Goal: Find specific page/section: Find specific page/section

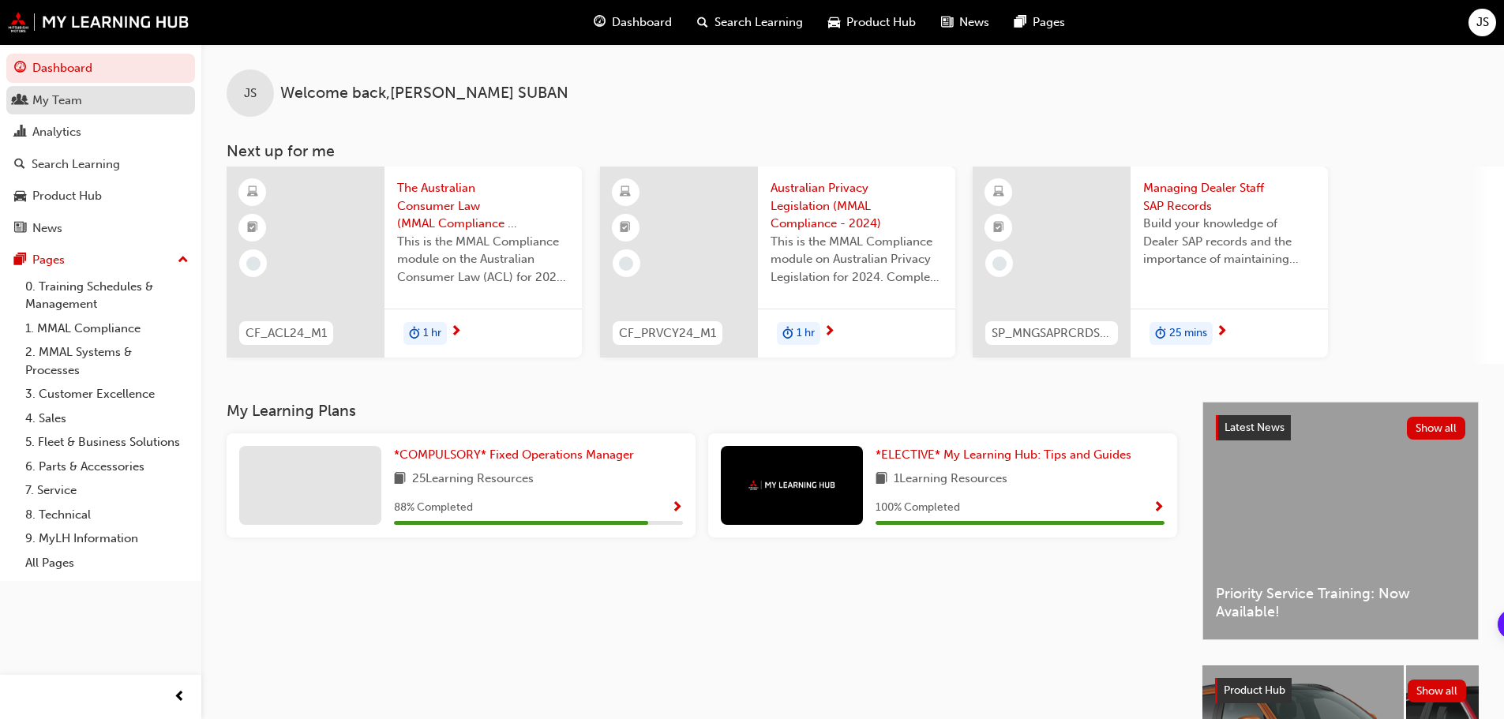
click at [68, 93] on div "My Team" at bounding box center [57, 101] width 50 height 18
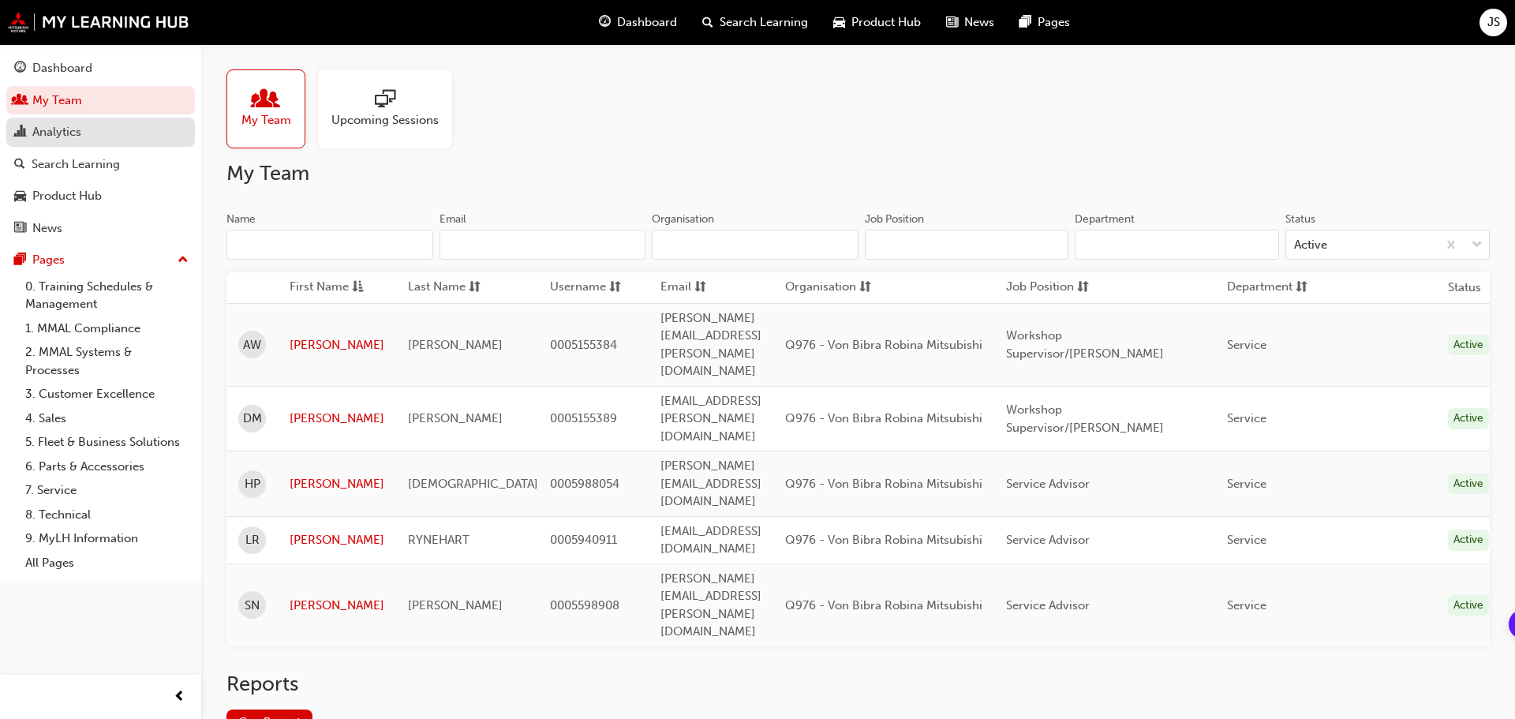
click at [54, 127] on div "Analytics" at bounding box center [56, 132] width 49 height 18
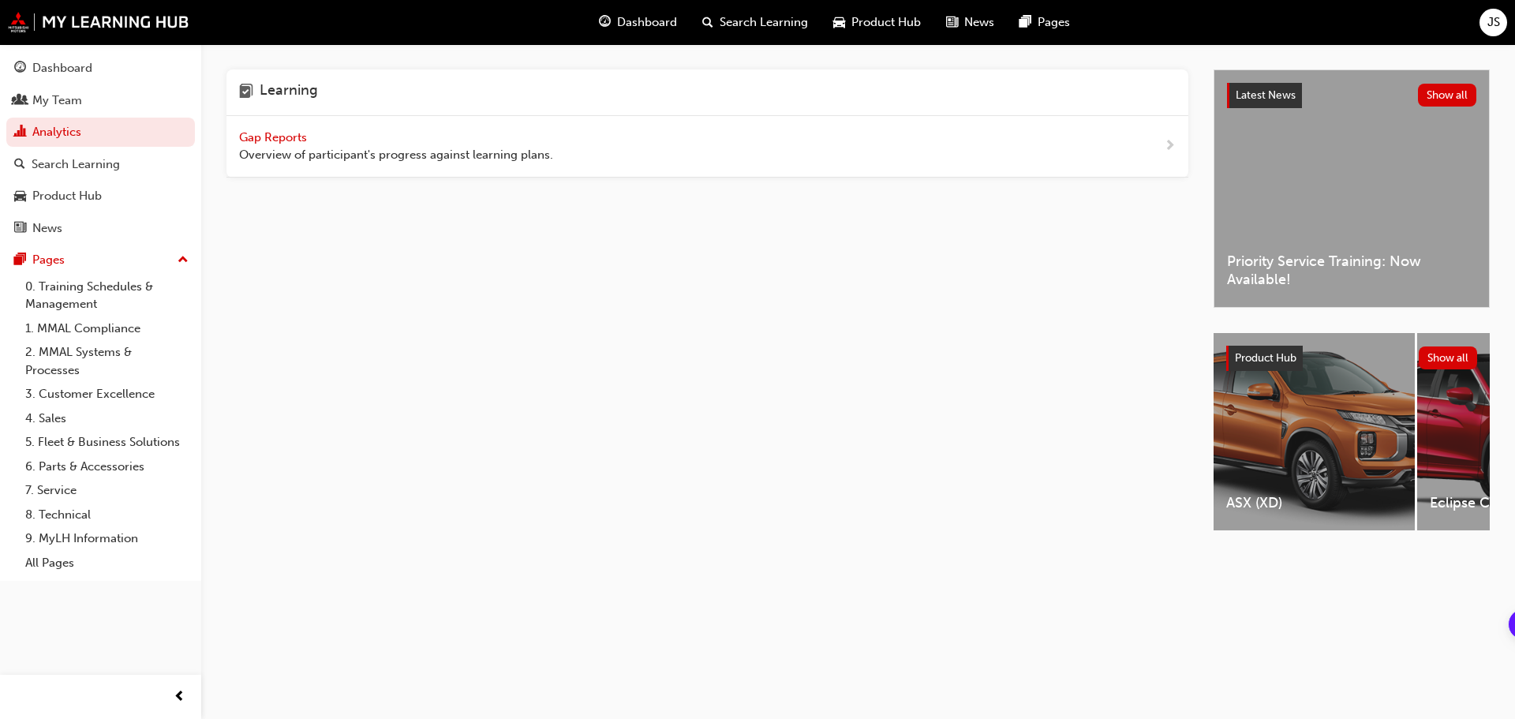
click at [278, 136] on span "Gap Reports" at bounding box center [274, 137] width 71 height 14
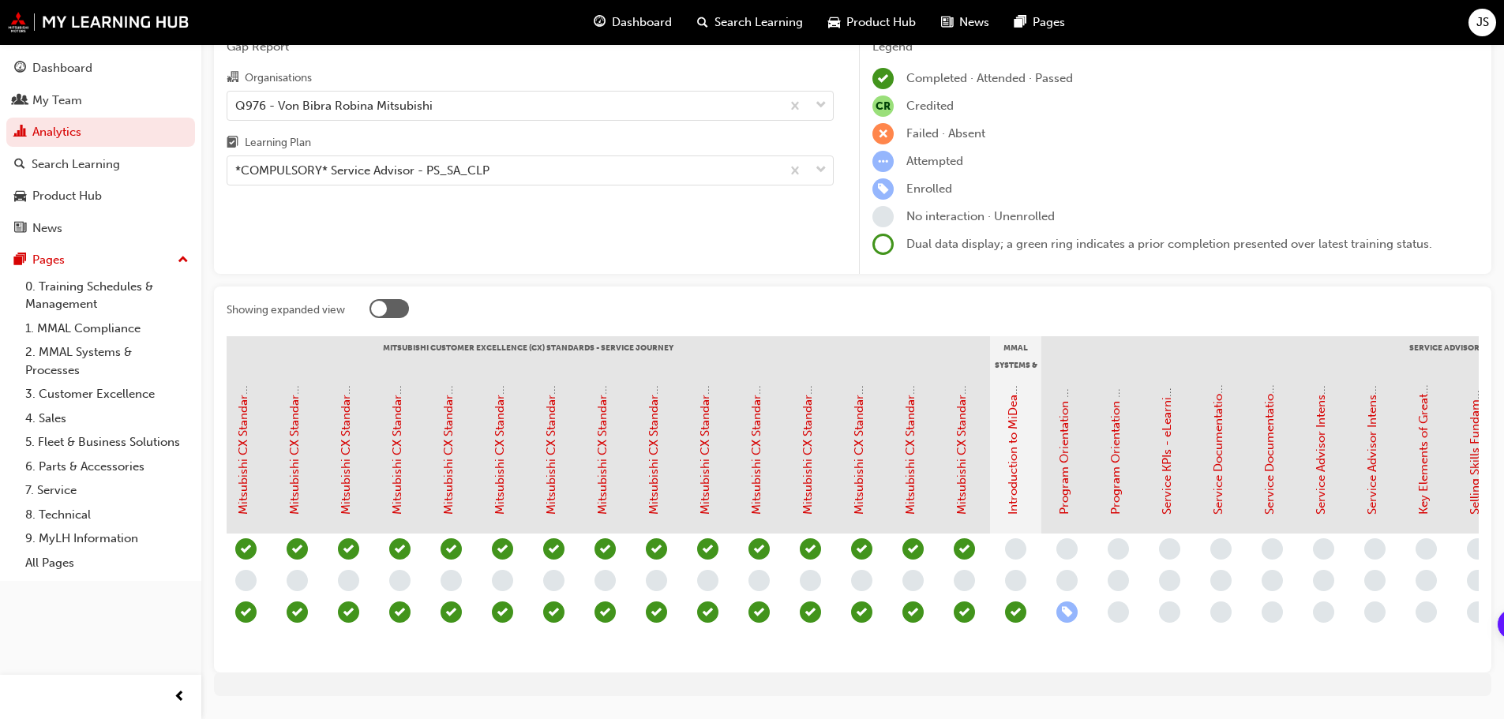
scroll to position [0, 728]
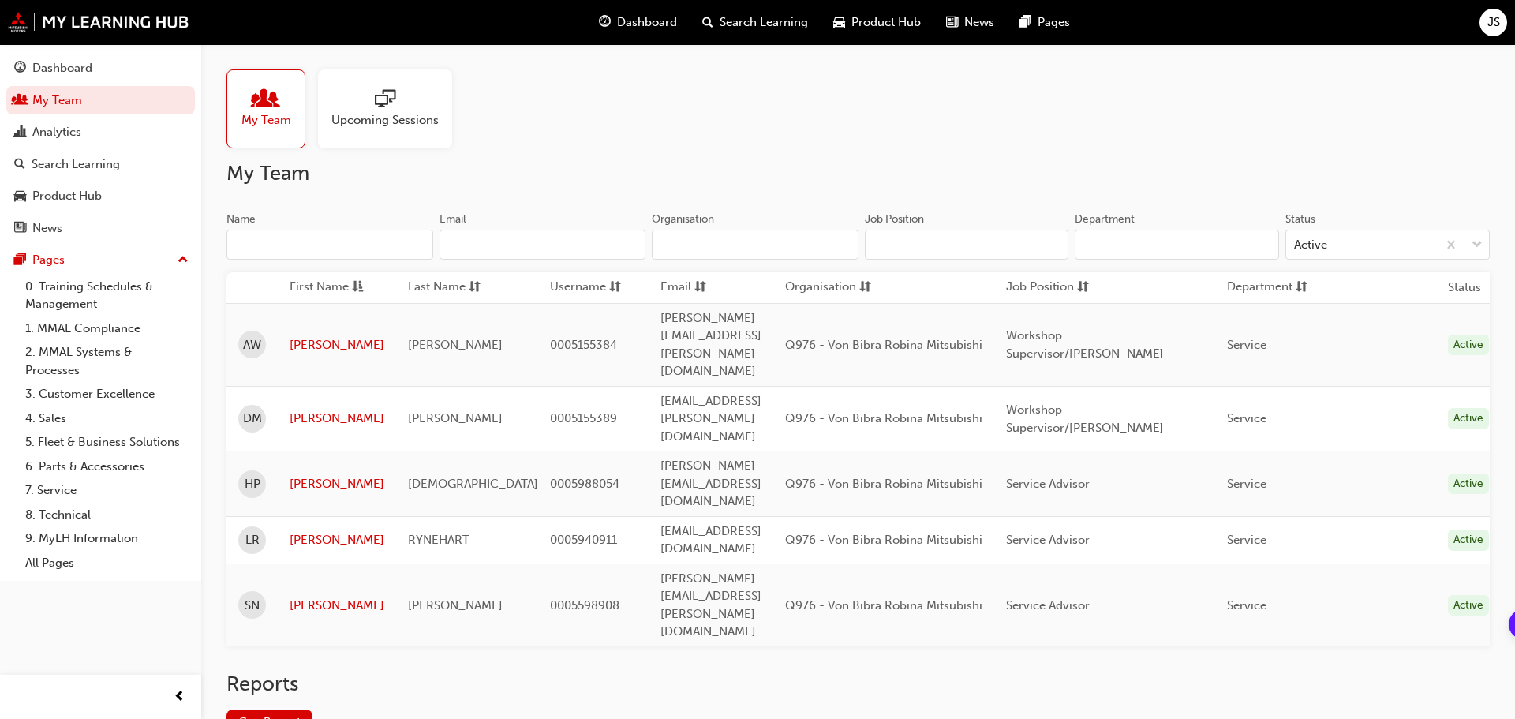
click at [1497, 31] on span "JS" at bounding box center [1494, 22] width 13 height 18
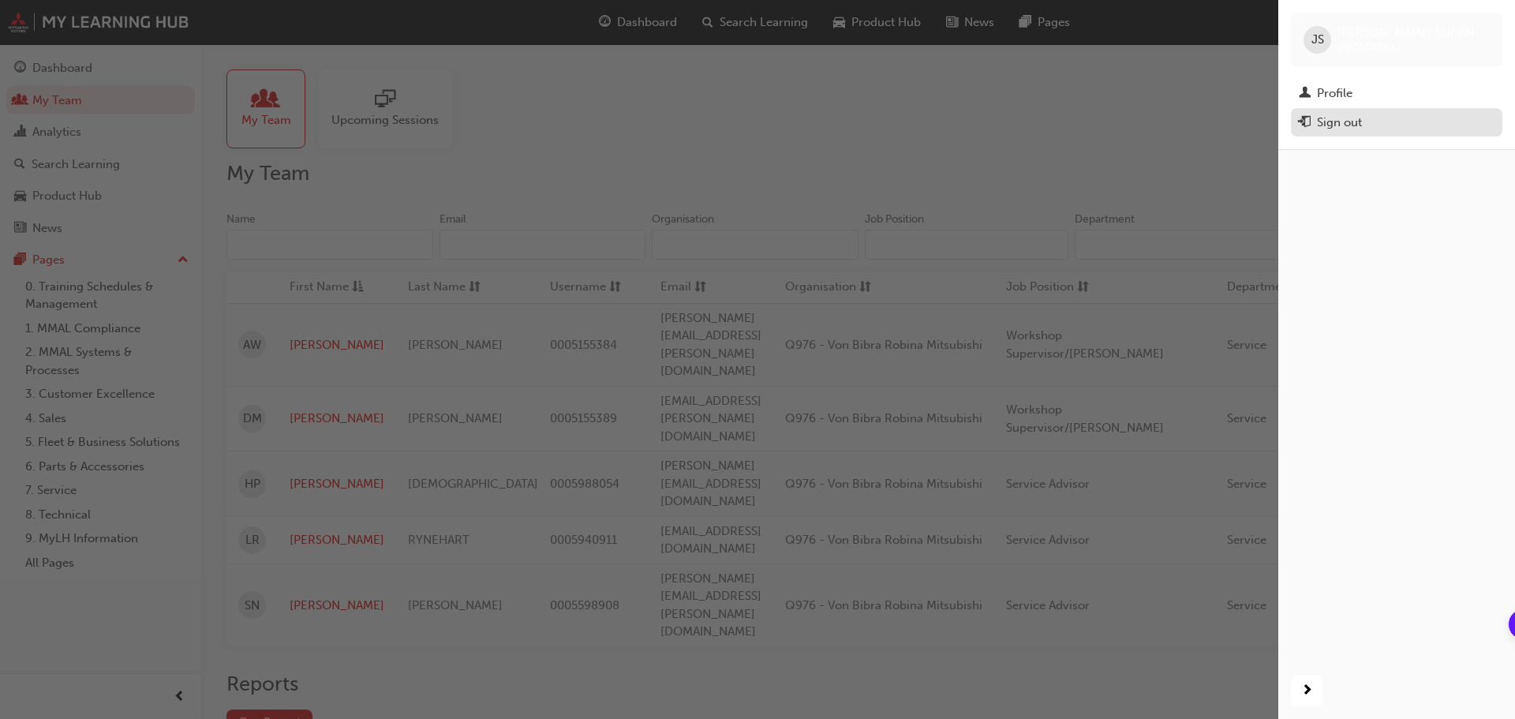
click at [1342, 122] on div "Sign out" at bounding box center [1339, 123] width 45 height 18
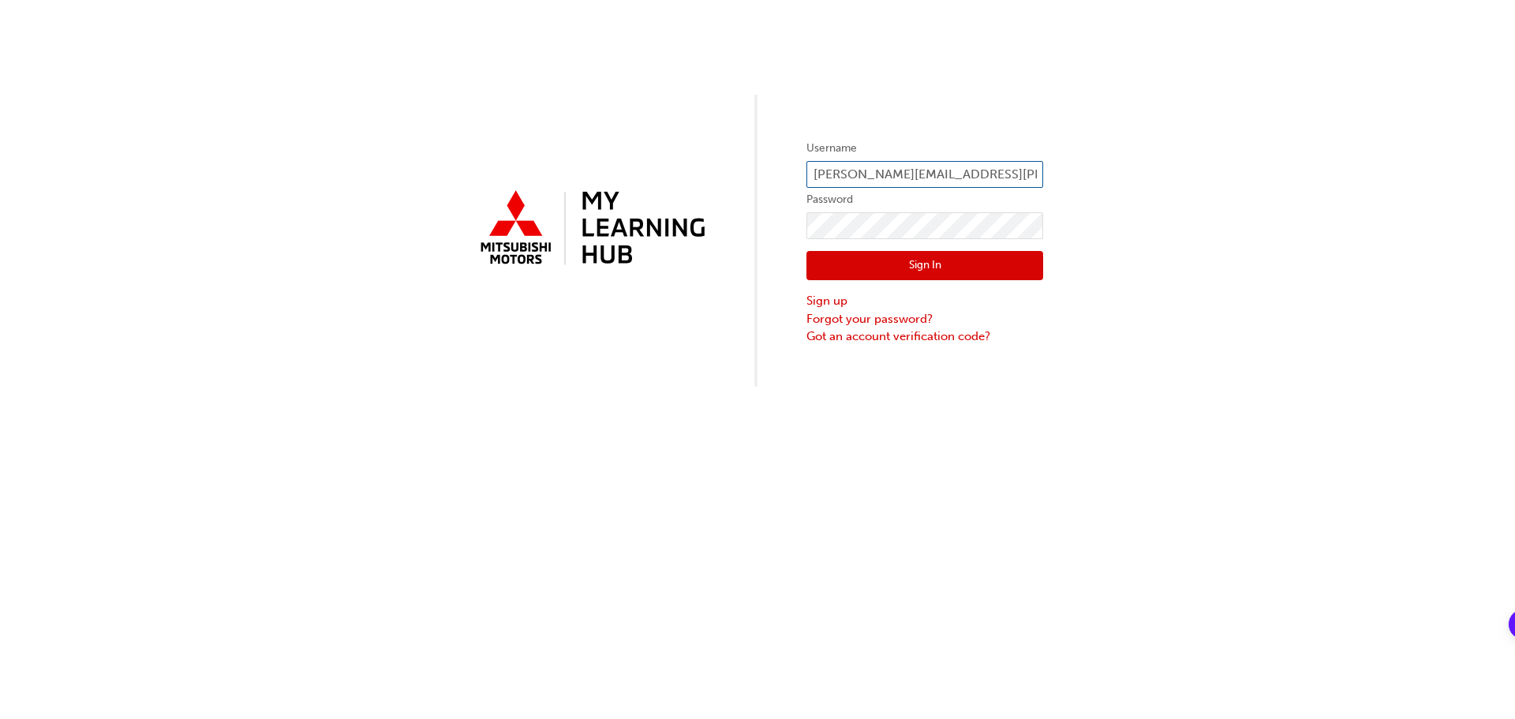
drag, startPoint x: 972, startPoint y: 178, endPoint x: 773, endPoint y: 174, distance: 198.9
click at [773, 174] on div "Username [PERSON_NAME][EMAIL_ADDRESS][PERSON_NAME][DOMAIN_NAME] Password Sign I…" at bounding box center [757, 193] width 1515 height 387
type input "u"
drag, startPoint x: 818, startPoint y: 175, endPoint x: 828, endPoint y: 172, distance: 10.0
click at [819, 175] on input "u" at bounding box center [925, 174] width 237 height 27
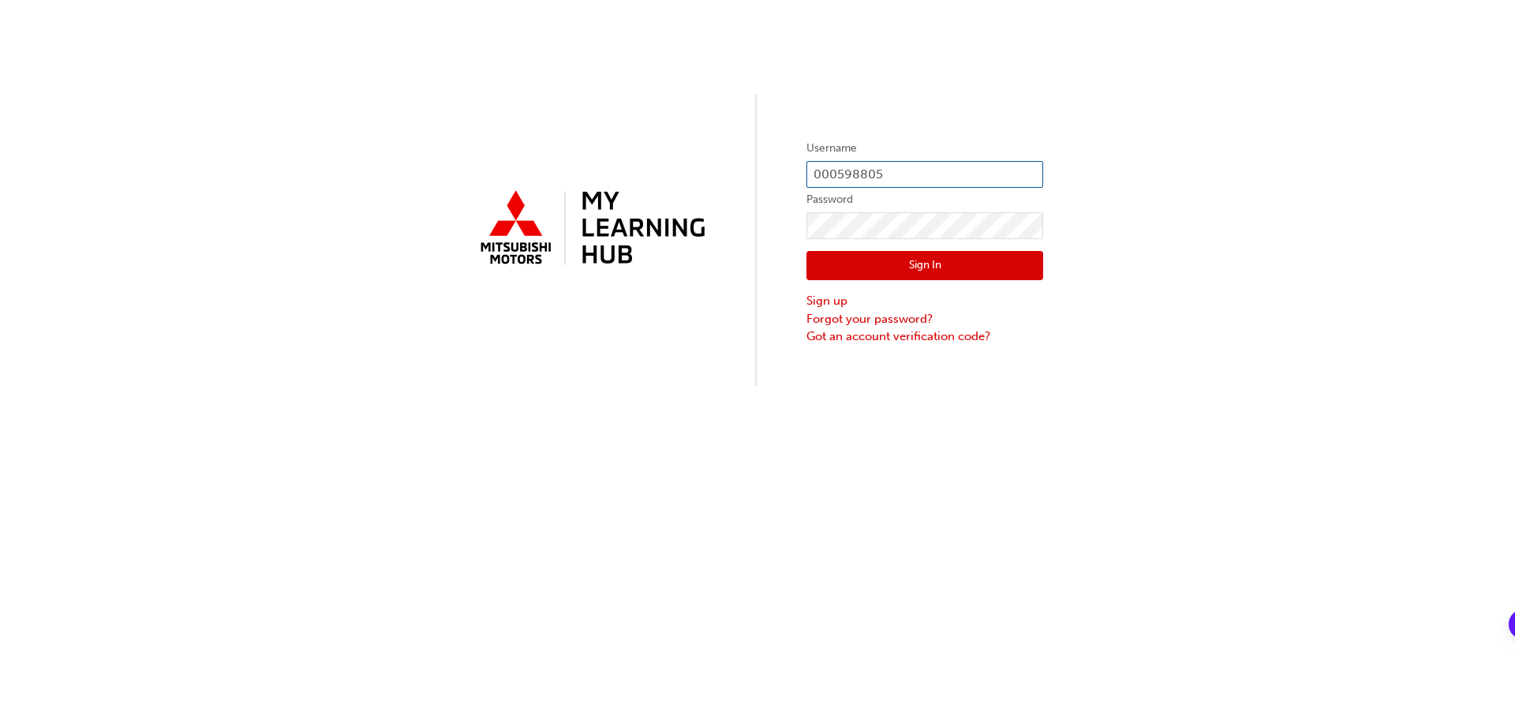
type input "0005988054"
click button "Sign In" at bounding box center [925, 266] width 237 height 30
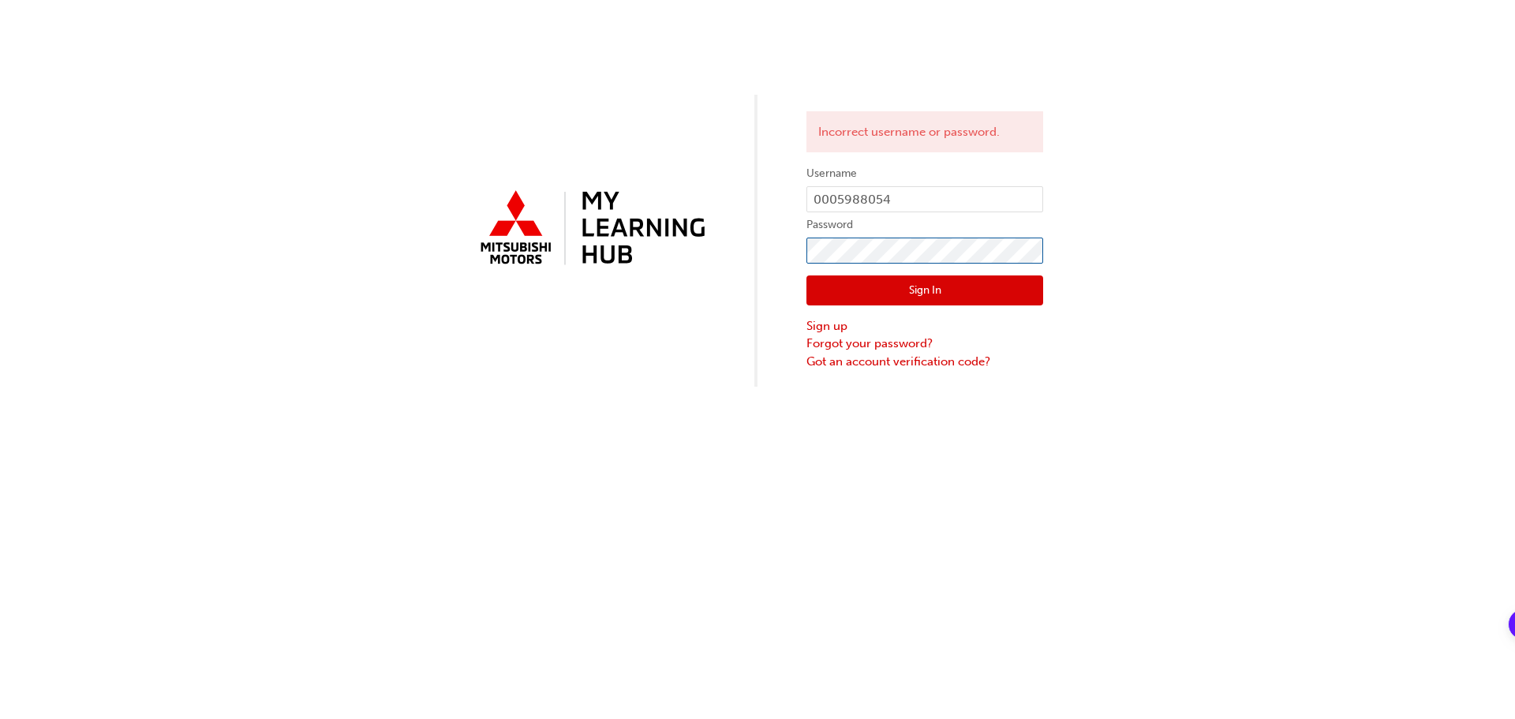
click at [738, 257] on div "Incorrect username or password. Username 0005988054 Password Sign In Sign up Fo…" at bounding box center [757, 193] width 1515 height 387
click button "Sign In" at bounding box center [925, 290] width 237 height 30
